Goal: Task Accomplishment & Management: Manage account settings

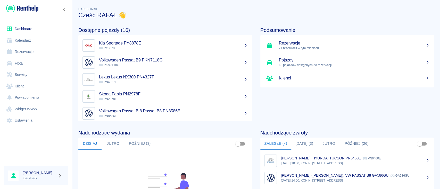
click at [303, 138] on button "[DATE] (3)" at bounding box center [304, 144] width 26 height 12
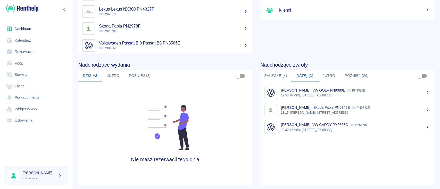
scroll to position [69, 0]
click at [379, 107] on div "[PERSON_NAME] , Skoda Fabia PN0742E PN0742E" at bounding box center [355, 107] width 149 height 5
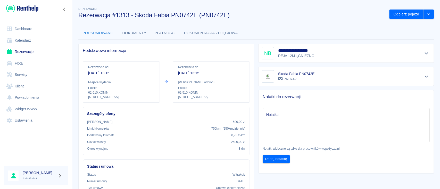
click at [358, 57] on div "**********" at bounding box center [346, 53] width 169 height 12
click at [424, 53] on icon "Pokaż szczegóły" at bounding box center [427, 53] width 6 height 5
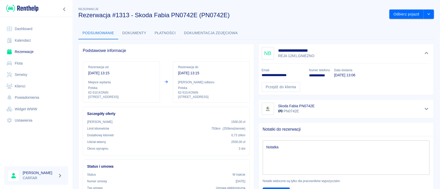
click at [360, 16] on h3 "Rezerwacja #1313 - Skoda Fabia PN0742E (PN0742E)" at bounding box center [231, 15] width 307 height 7
click at [26, 49] on link "Rezerwacje" at bounding box center [36, 52] width 64 height 12
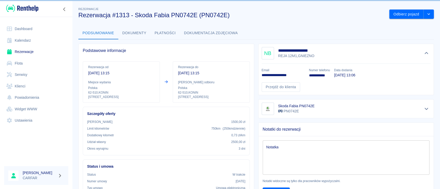
click at [31, 13] on div at bounding box center [36, 8] width 72 height 17
click at [36, 9] on img at bounding box center [22, 8] width 32 height 9
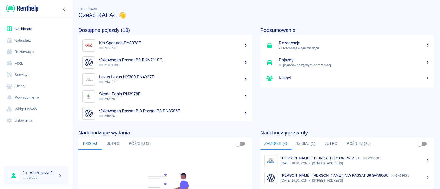
click at [320, 109] on div "Podsumowanie Rezerwacje 71 rezerwacji w tym miesiącu Pojazdy 18 pojazdów dostęp…" at bounding box center [343, 70] width 182 height 103
click at [24, 53] on link "Rezerwacje" at bounding box center [36, 52] width 64 height 12
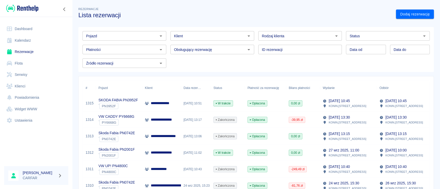
click at [35, 9] on img at bounding box center [22, 8] width 32 height 9
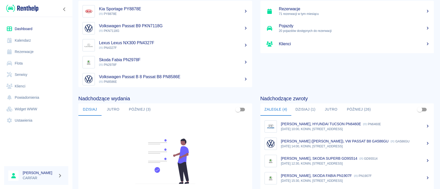
scroll to position [69, 0]
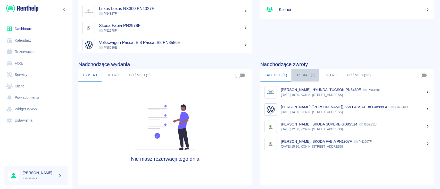
click at [302, 74] on button "Dzisiaj (1)" at bounding box center [305, 75] width 28 height 12
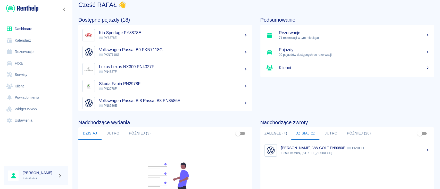
scroll to position [0, 0]
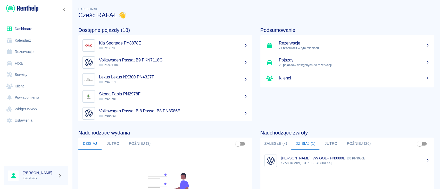
click at [32, 55] on link "Rezerwacje" at bounding box center [36, 52] width 64 height 12
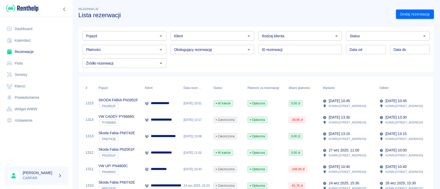
click at [26, 9] on img at bounding box center [22, 8] width 32 height 9
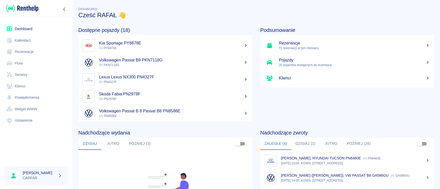
click at [307, 141] on button "Dzisiaj (1)" at bounding box center [305, 144] width 28 height 12
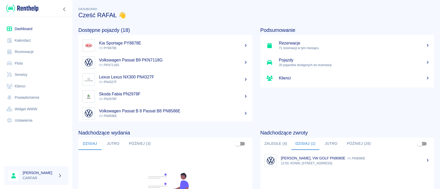
scroll to position [34, 0]
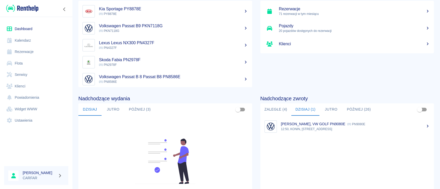
click at [387, 127] on p "12:50, KONIN, [STREET_ADDRESS]" at bounding box center [355, 129] width 149 height 5
